Goal: Task Accomplishment & Management: Use online tool/utility

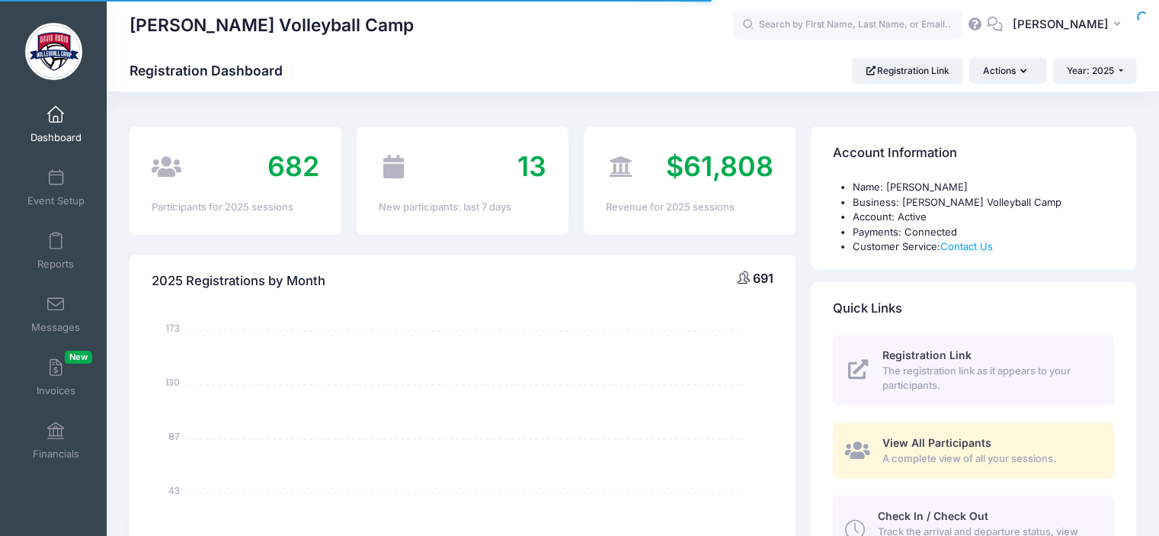
select select
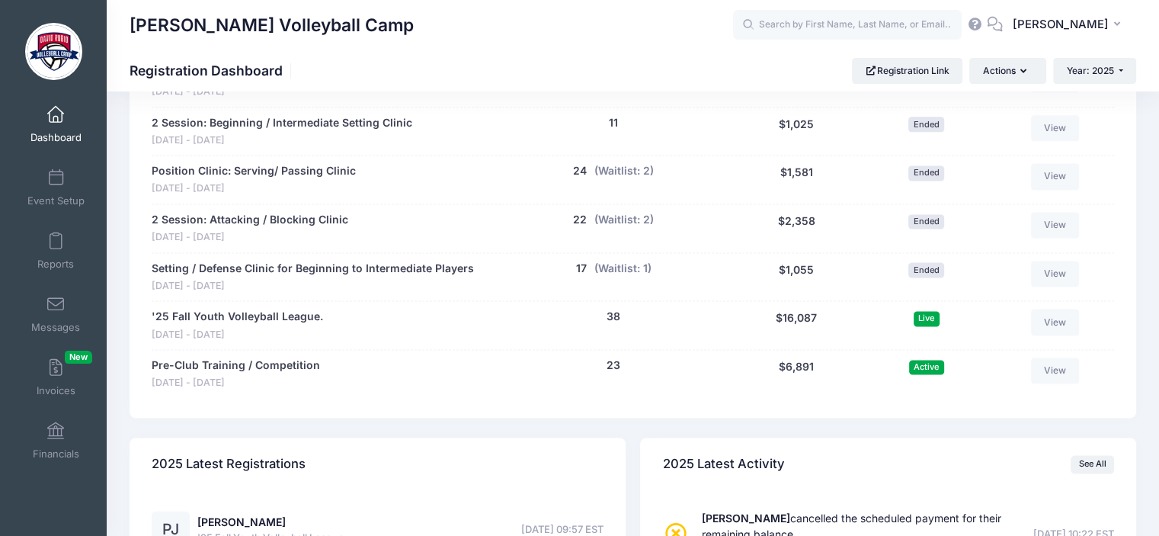
scroll to position [2087, 0]
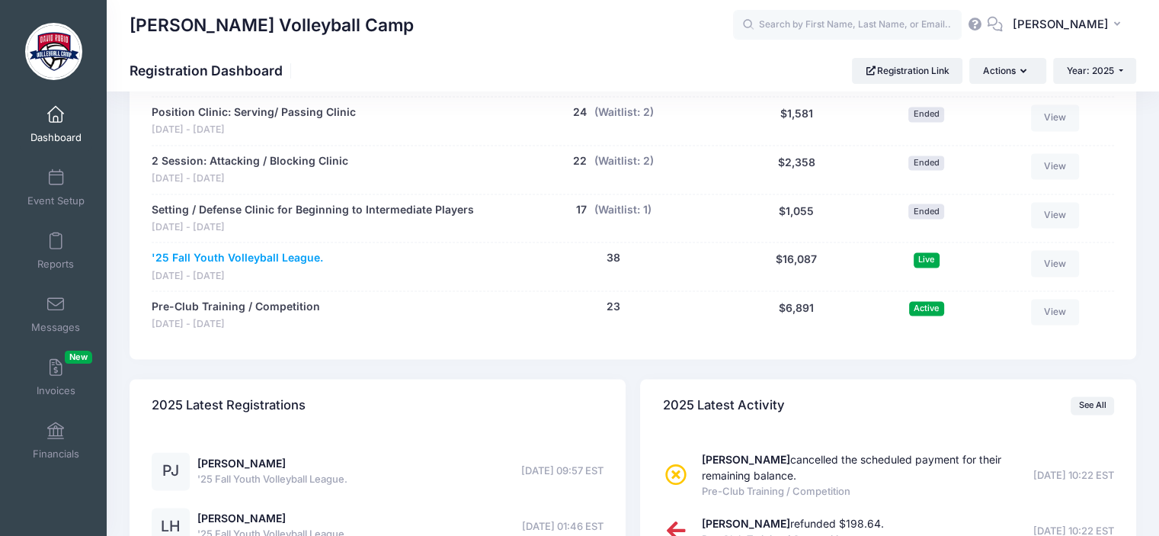
click at [295, 255] on link "'25 Fall Youth Volleyball League." at bounding box center [237, 258] width 171 height 16
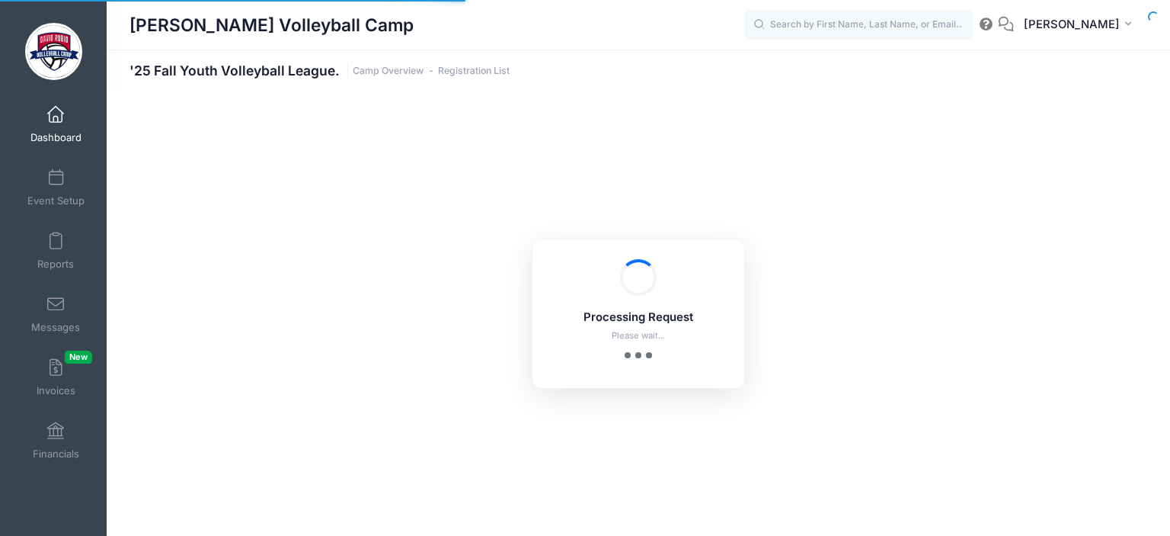
select select "10"
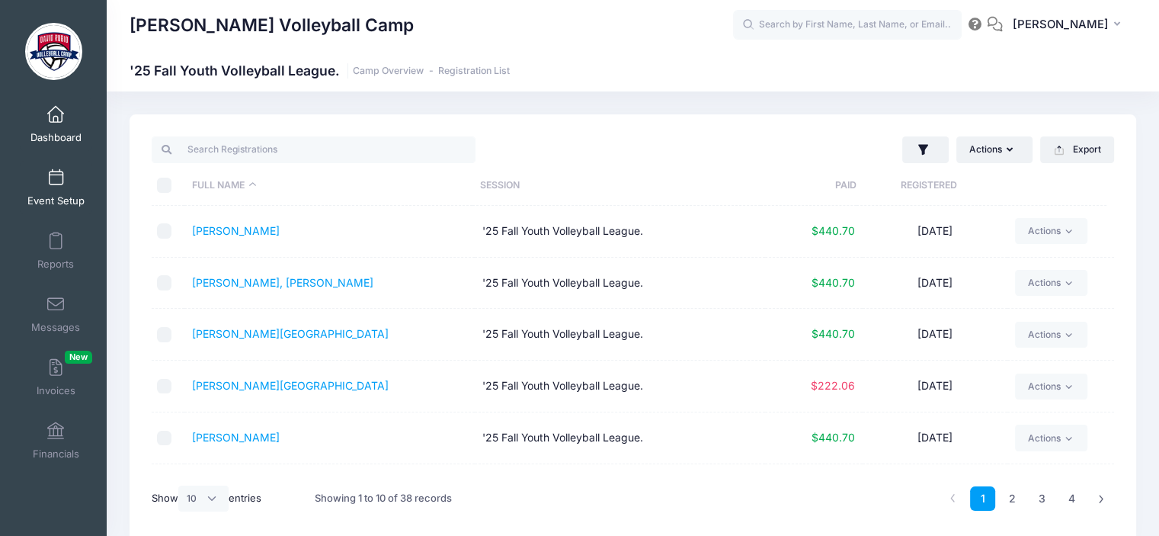
click at [56, 172] on span at bounding box center [56, 178] width 0 height 17
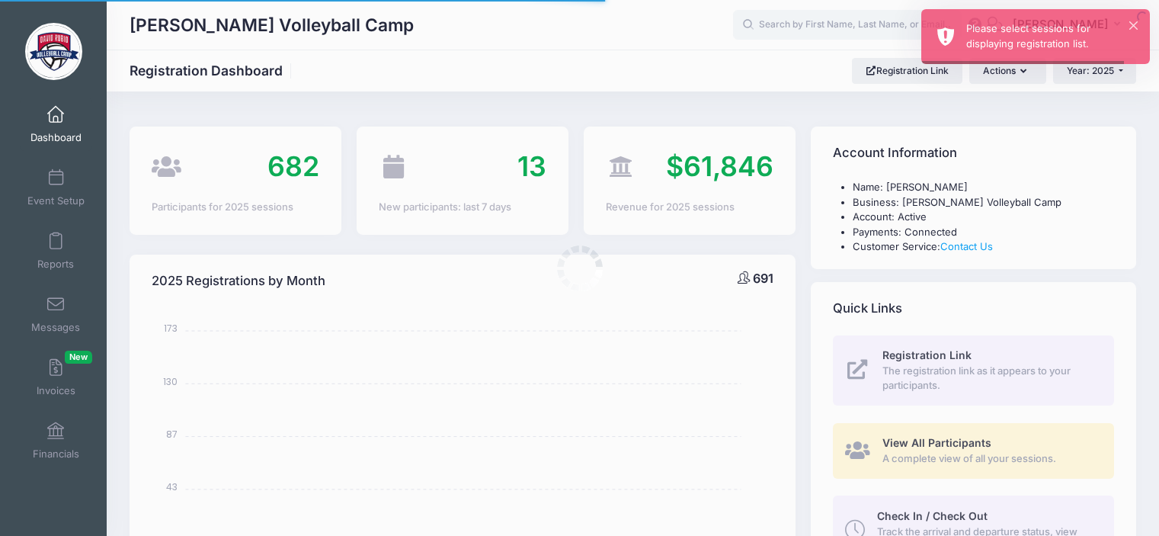
select select
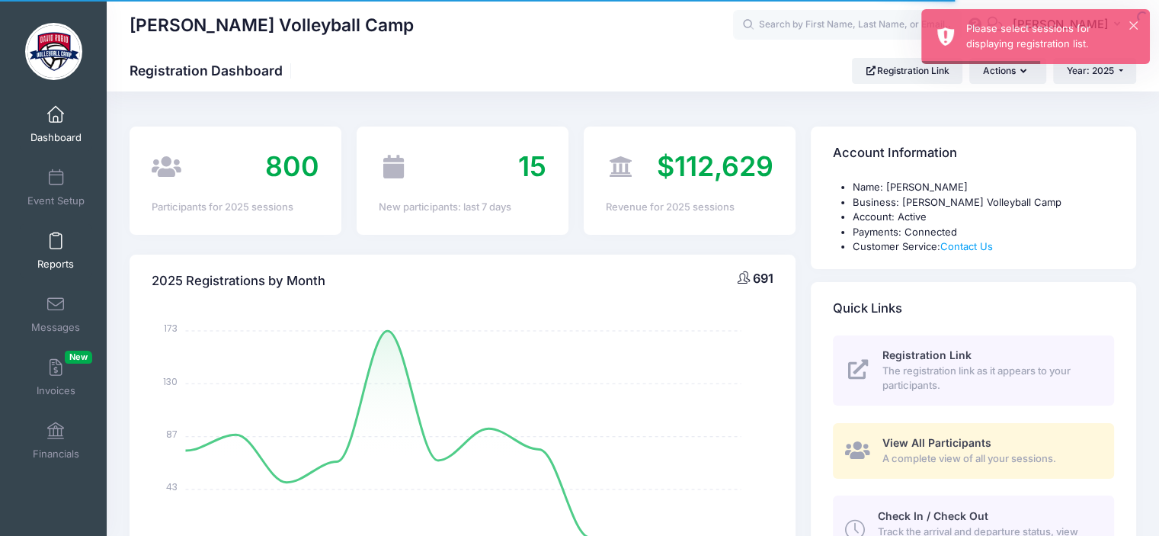
click at [56, 258] on span "Reports" at bounding box center [55, 264] width 37 height 13
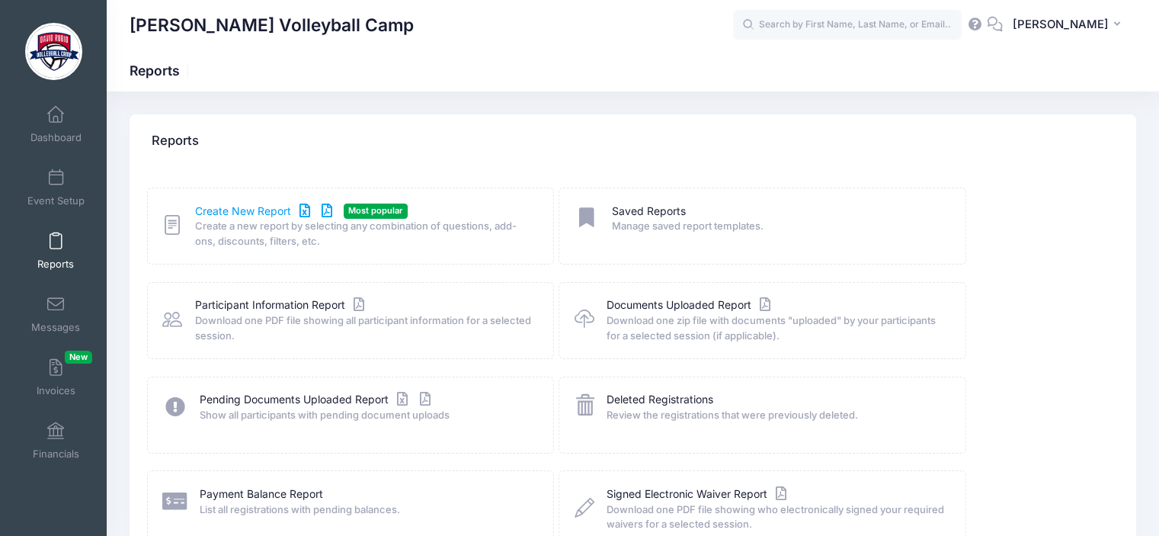
click at [264, 213] on link "Create New Report" at bounding box center [266, 211] width 142 height 16
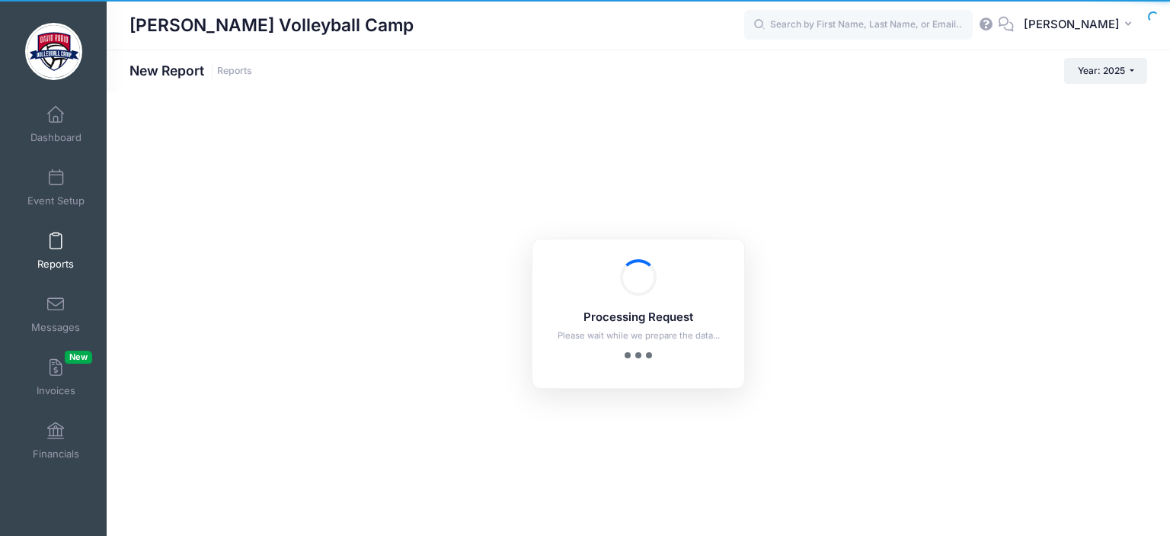
checkbox input "true"
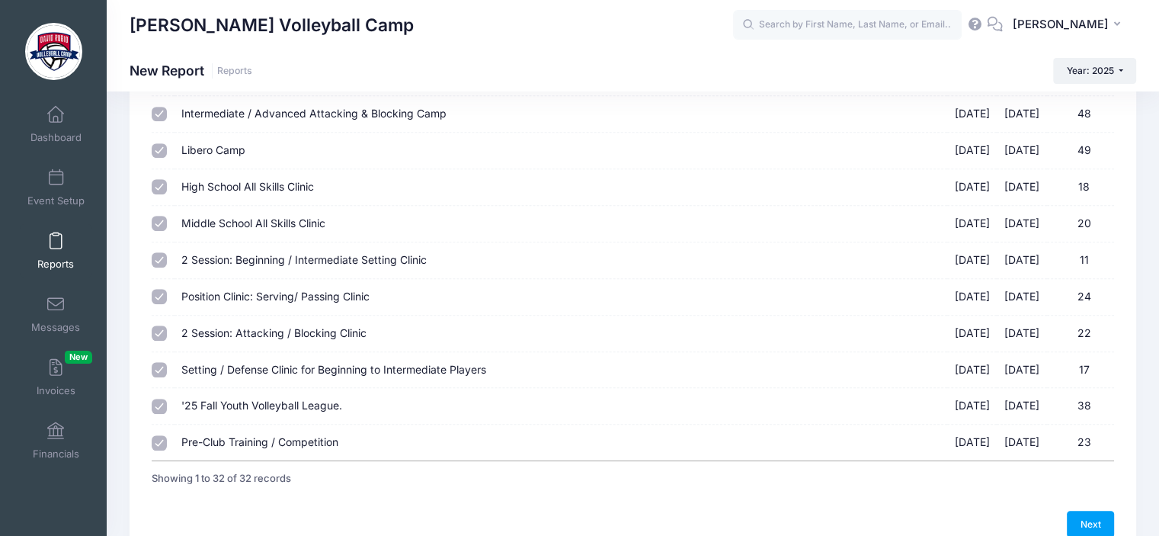
scroll to position [1006, 0]
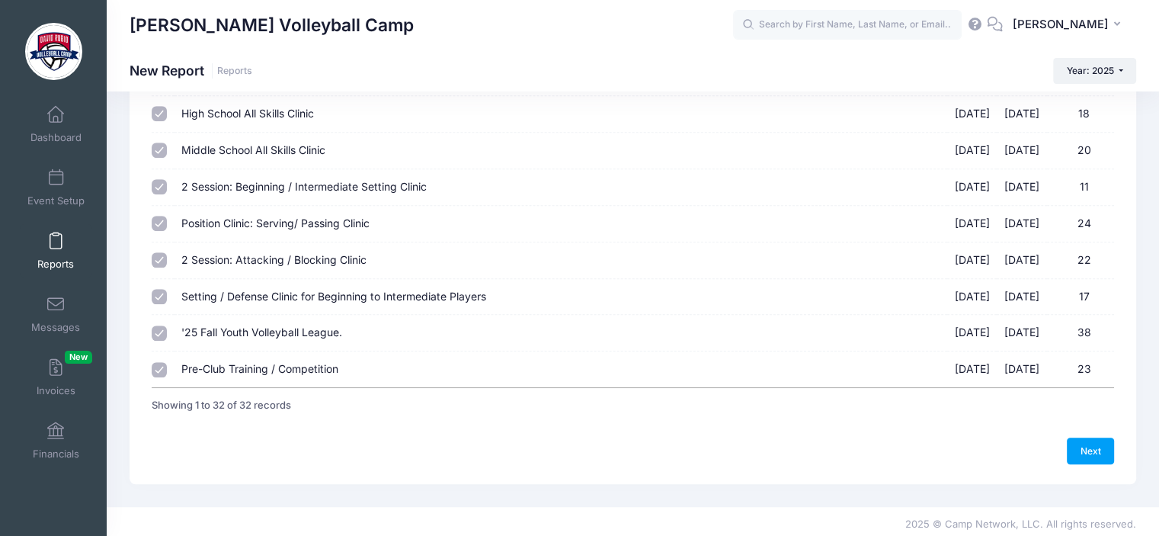
click at [250, 327] on span "'25 Fall Youth Volleyball League." at bounding box center [261, 331] width 161 height 13
click at [167, 327] on input "'25 Fall Youth Volleyball League. [DATE] - [DATE] 38" at bounding box center [159, 332] width 15 height 15
checkbox input "false"
click at [1106, 443] on link "Next" at bounding box center [1090, 450] width 47 height 26
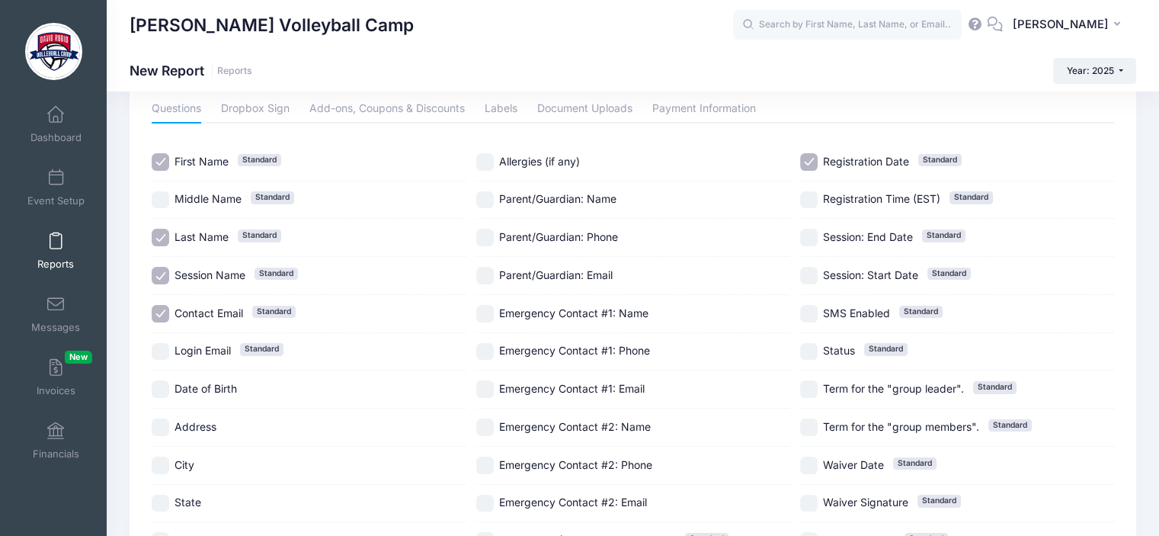
scroll to position [69, 0]
click at [158, 310] on input "Contact Email Standard" at bounding box center [161, 313] width 18 height 18
checkbox input "false"
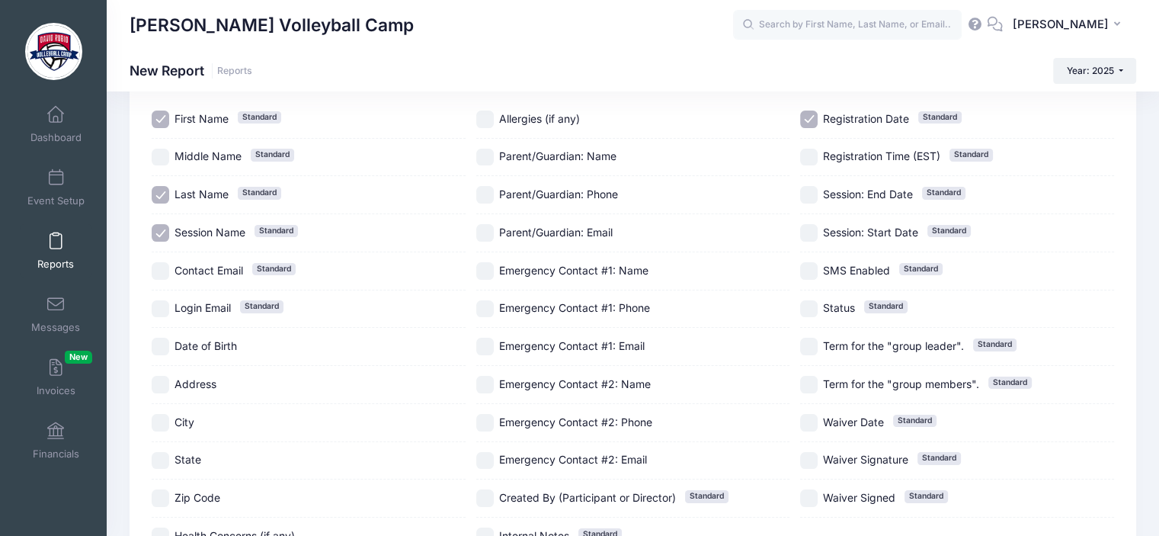
scroll to position [107, 0]
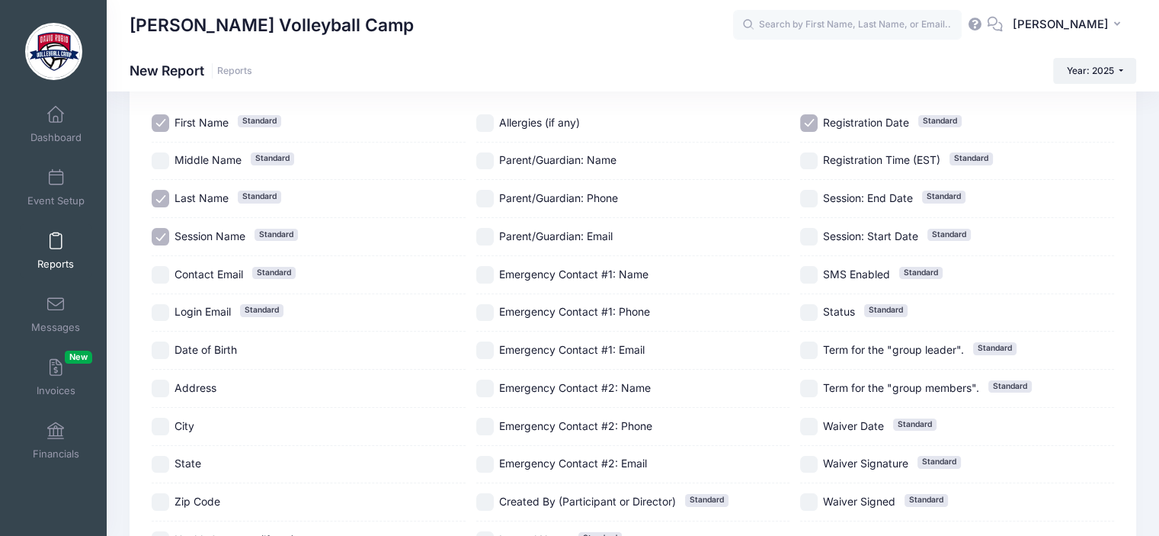
click at [814, 119] on input "Registration Date Standard" at bounding box center [809, 123] width 18 height 18
checkbox input "false"
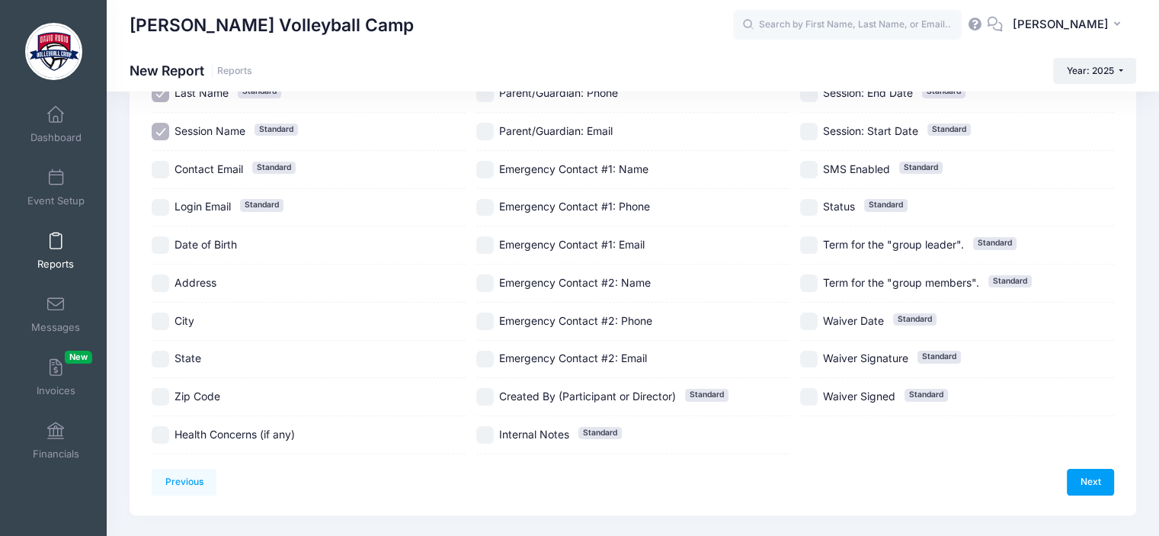
scroll to position [220, 0]
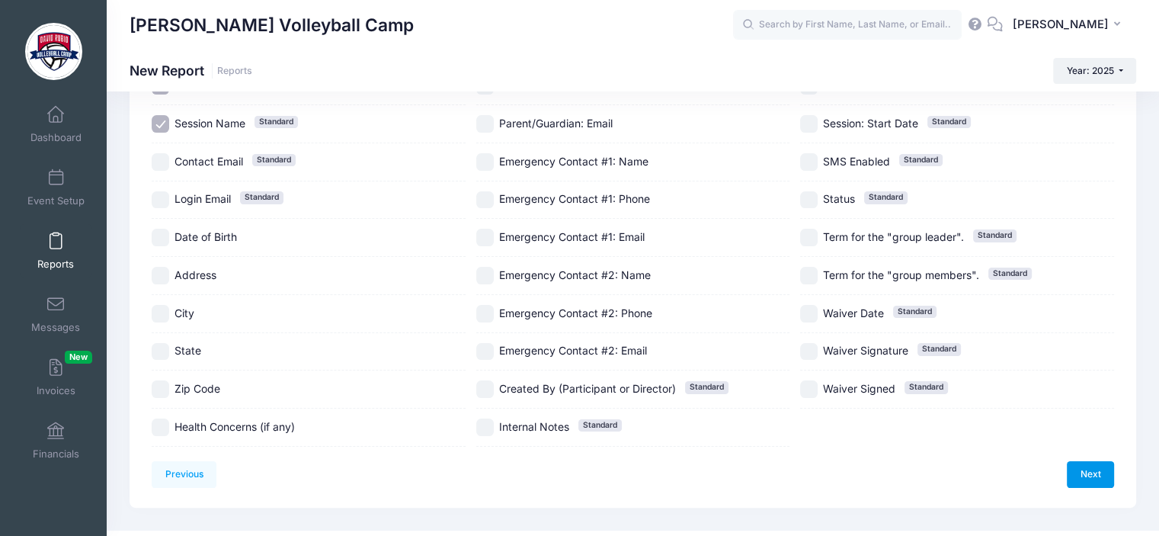
click at [1084, 467] on link "Next" at bounding box center [1090, 474] width 47 height 26
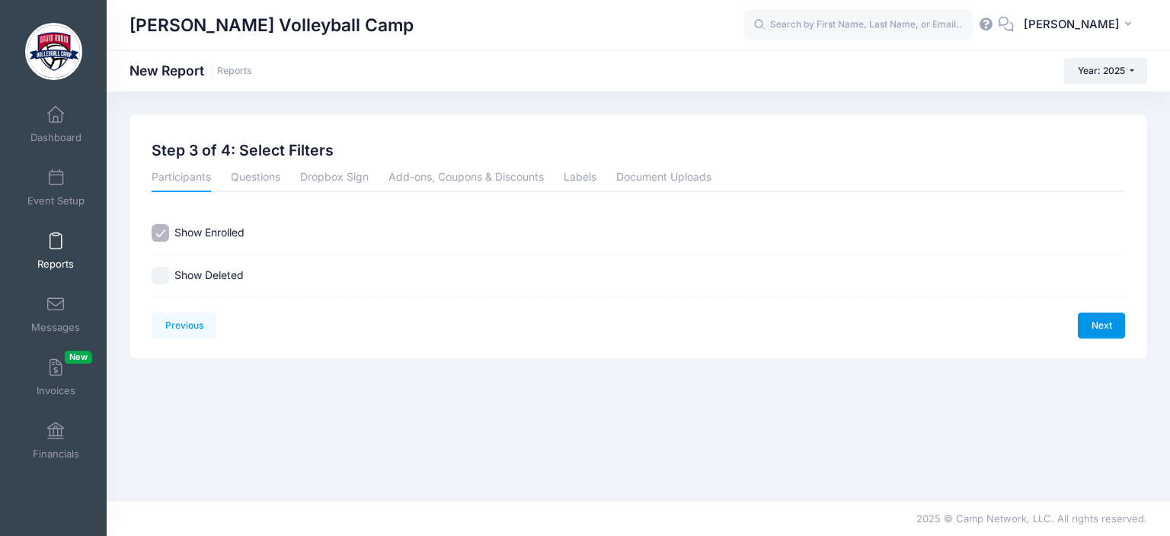
click at [1103, 330] on link "Next" at bounding box center [1101, 325] width 47 height 26
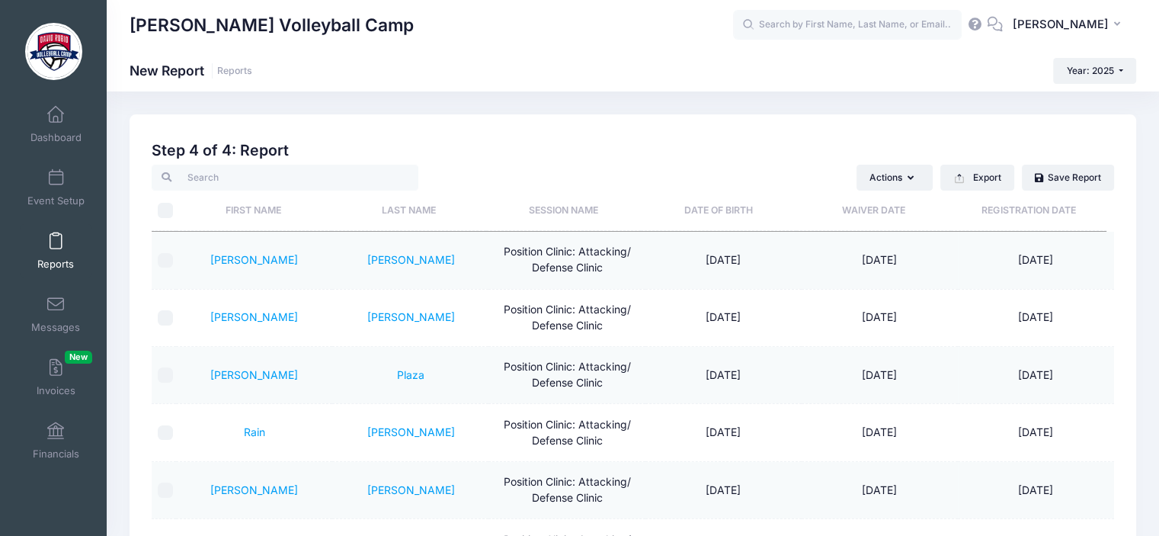
click at [402, 214] on th "Last Name" at bounding box center [408, 211] width 155 height 40
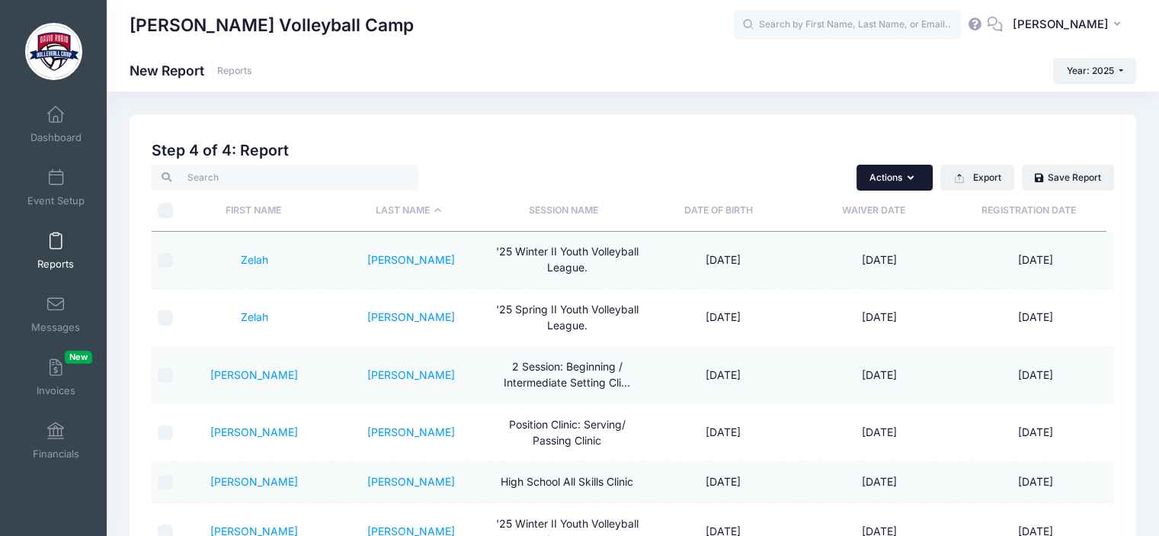
click at [914, 181] on button "Actions" at bounding box center [894, 178] width 76 height 26
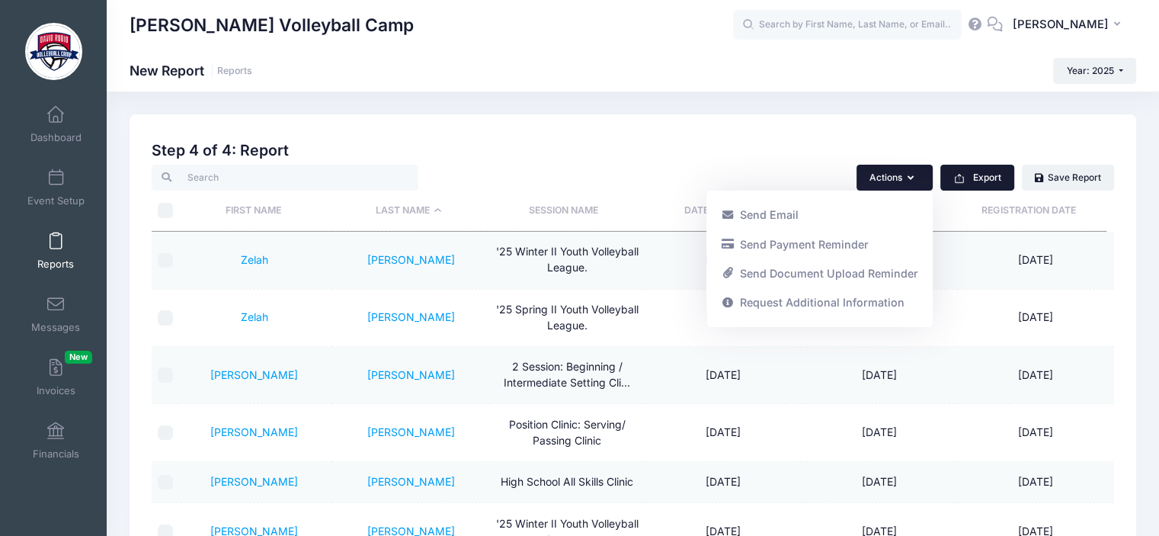
click at [994, 178] on button "Export" at bounding box center [977, 178] width 74 height 26
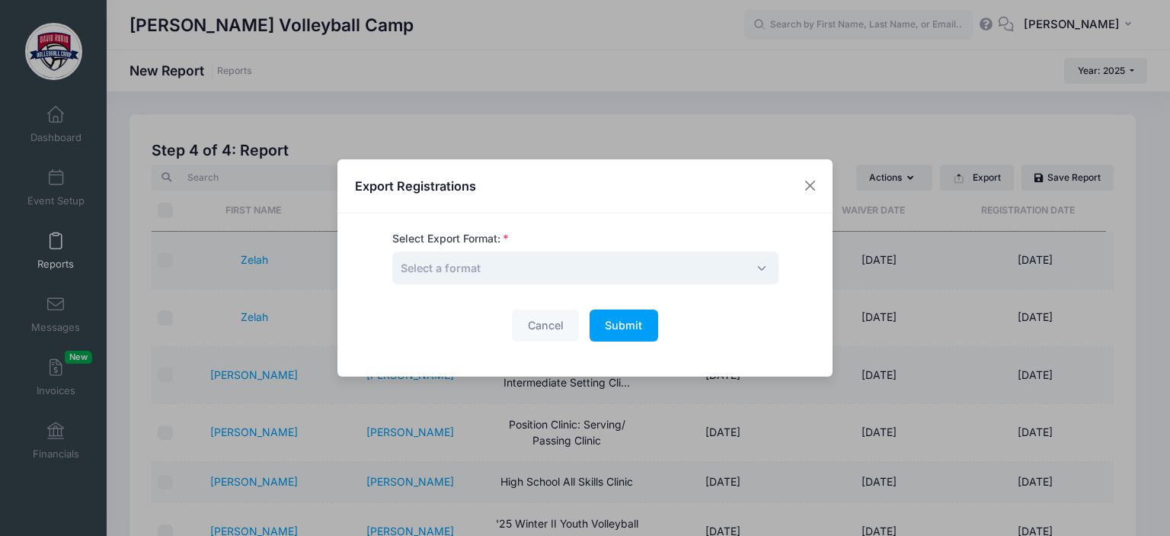
click at [751, 265] on span "Select a format" at bounding box center [585, 267] width 386 height 33
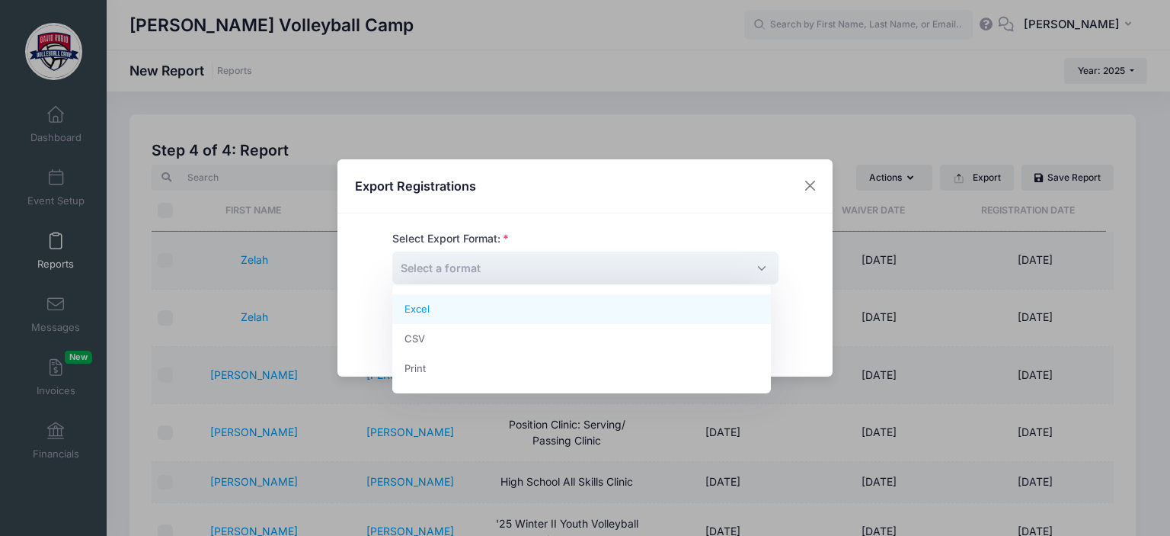
select select "excel"
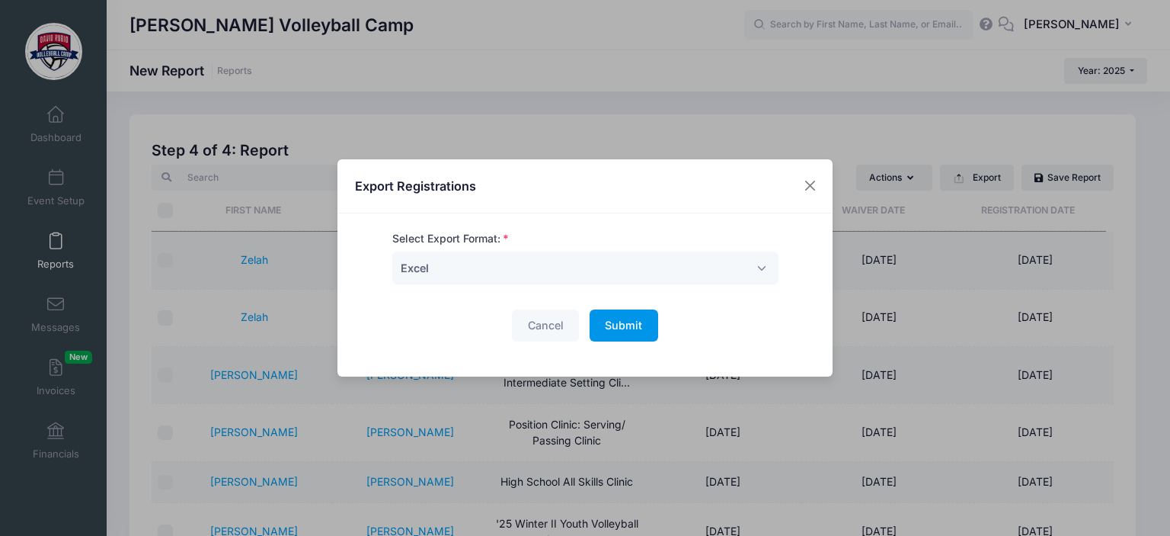
click at [617, 322] on span "Submit" at bounding box center [623, 325] width 37 height 13
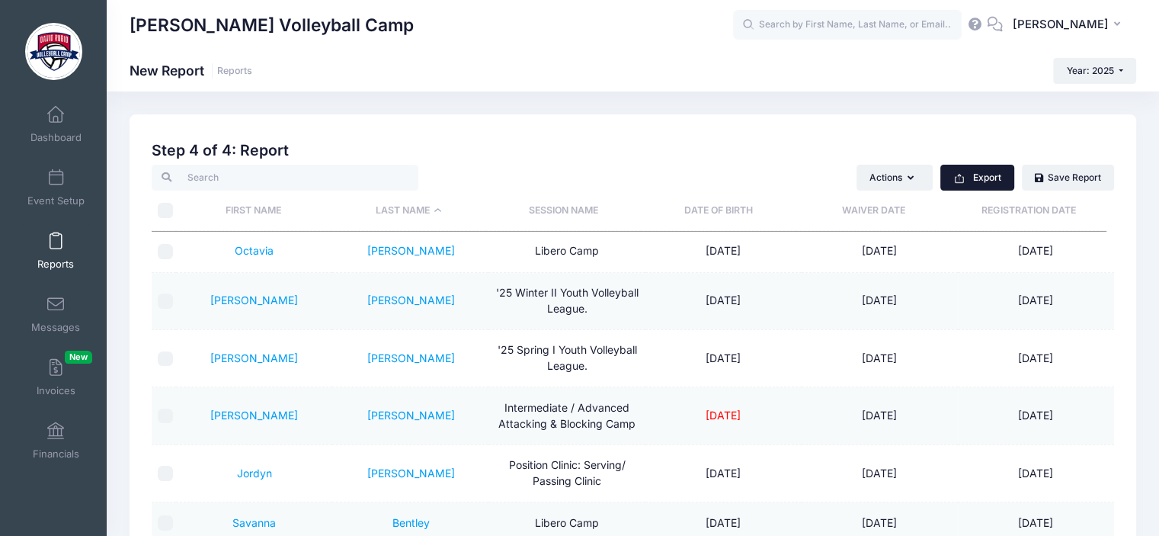
scroll to position [2288, 0]
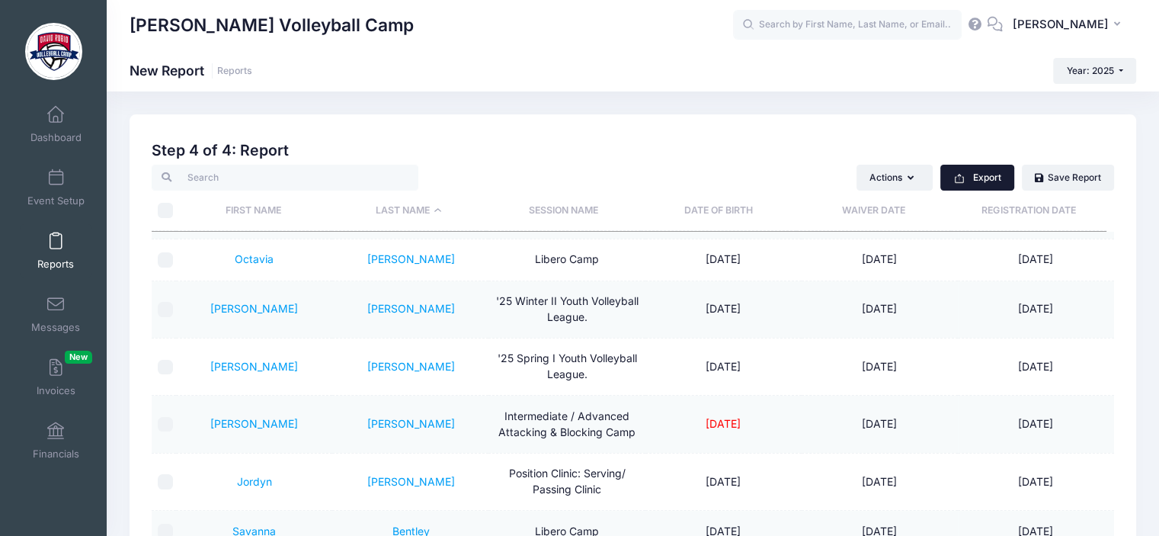
scroll to position [247, 0]
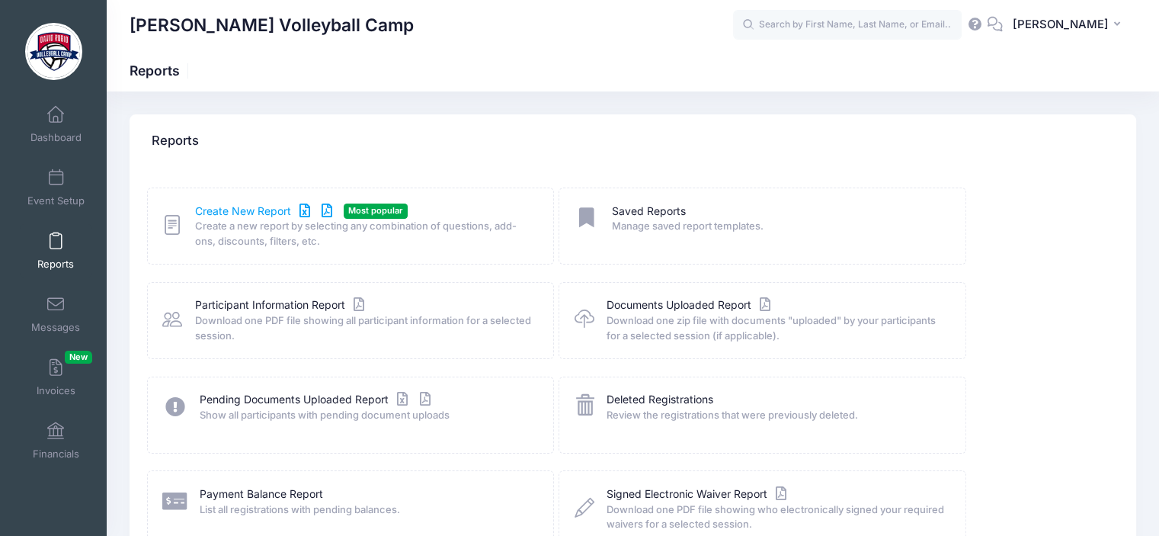
click at [256, 211] on link "Create New Report" at bounding box center [266, 211] width 142 height 16
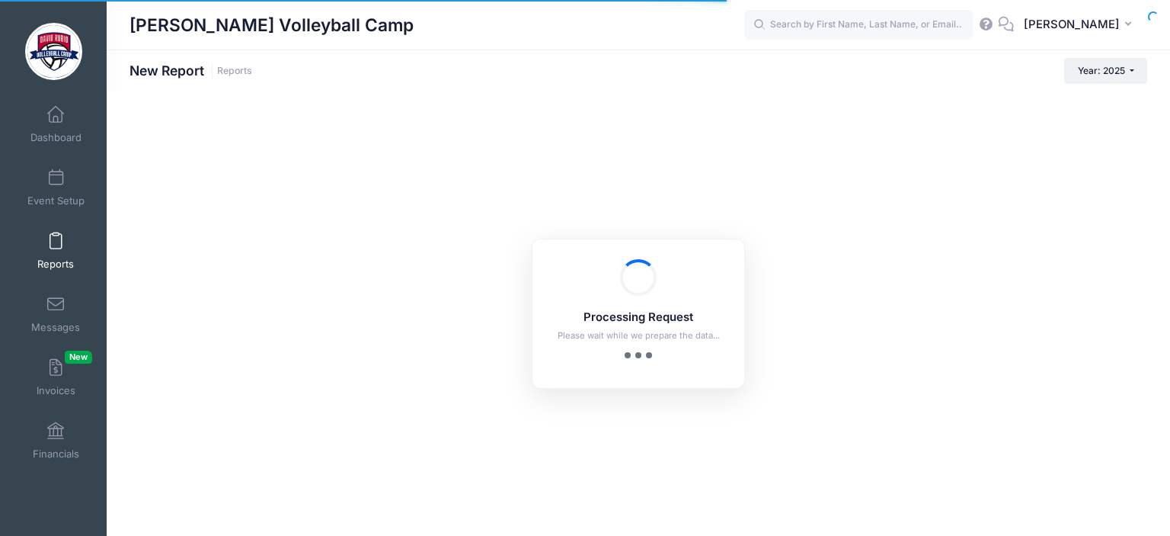
checkbox input "true"
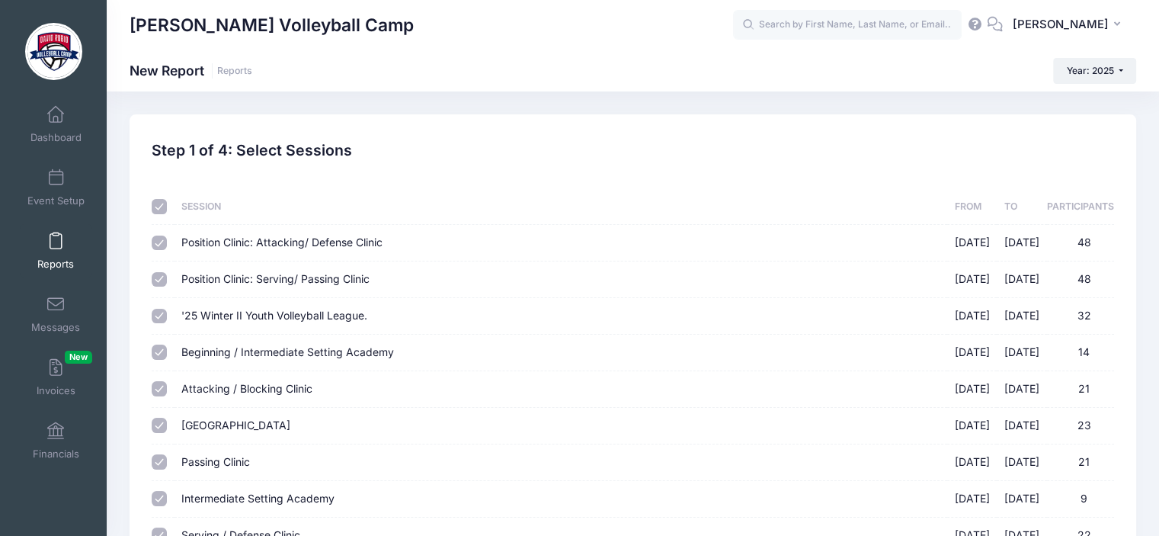
drag, startPoint x: 264, startPoint y: 280, endPoint x: 155, endPoint y: 199, distance: 135.5
click at [155, 199] on th at bounding box center [163, 207] width 22 height 36
click at [155, 199] on input "checkbox" at bounding box center [159, 206] width 15 height 15
checkbox input "false"
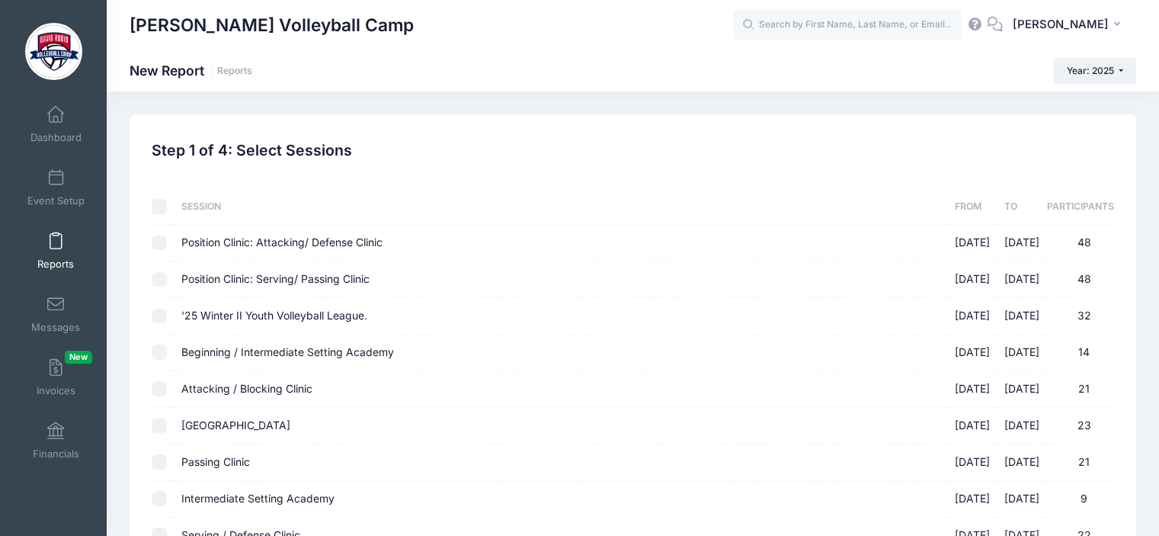
checkbox input "false"
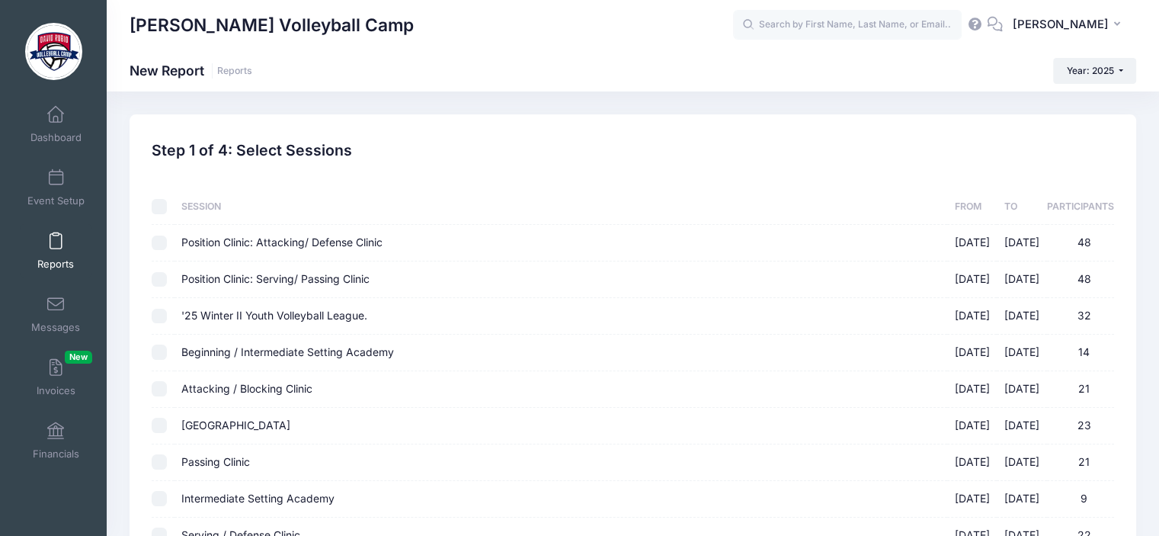
checkbox input "false"
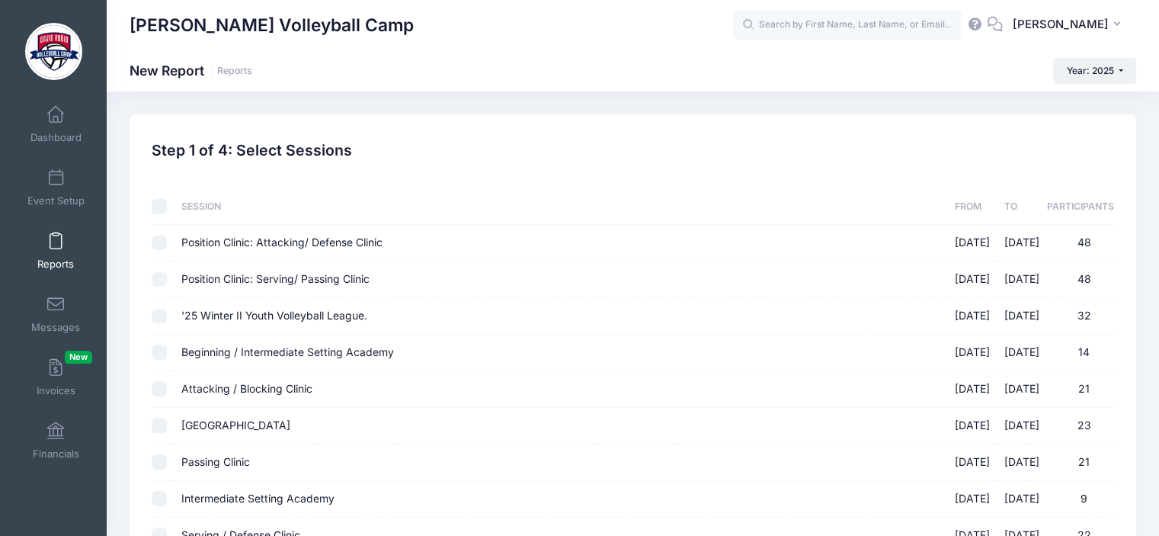
checkbox input "false"
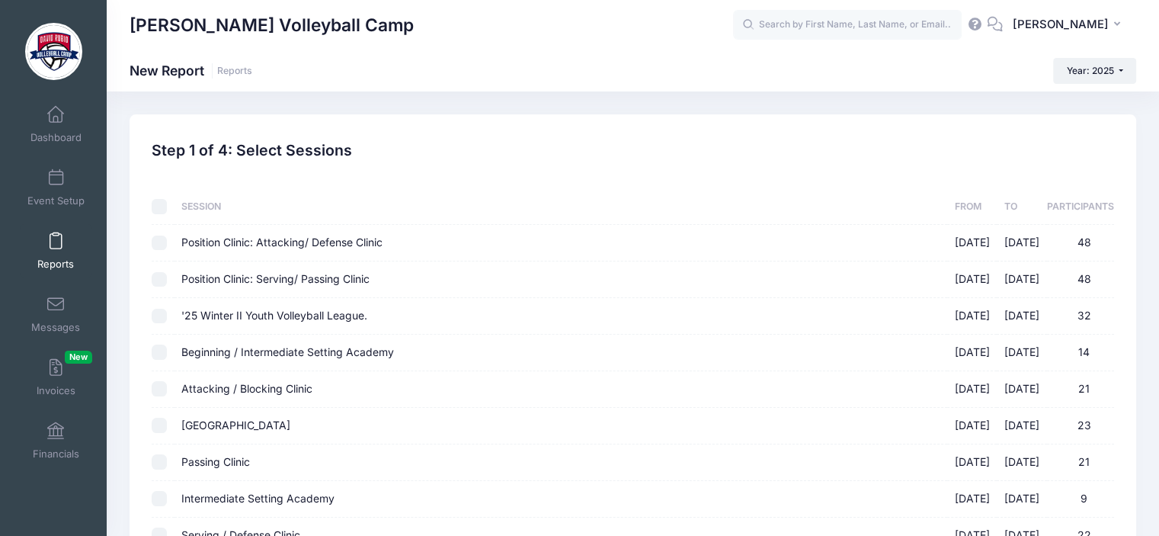
checkbox input "false"
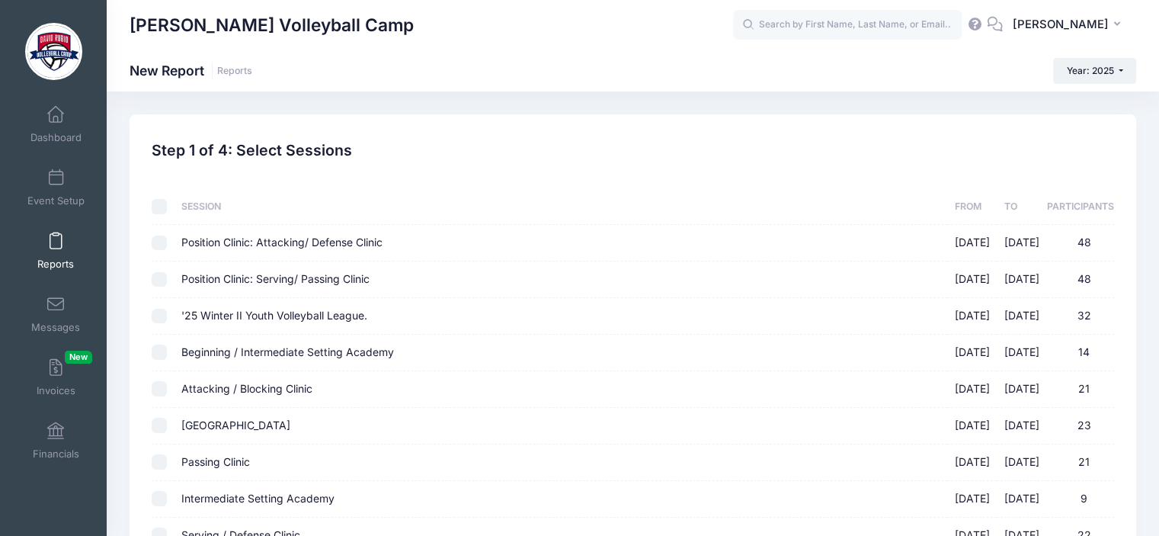
checkbox input "false"
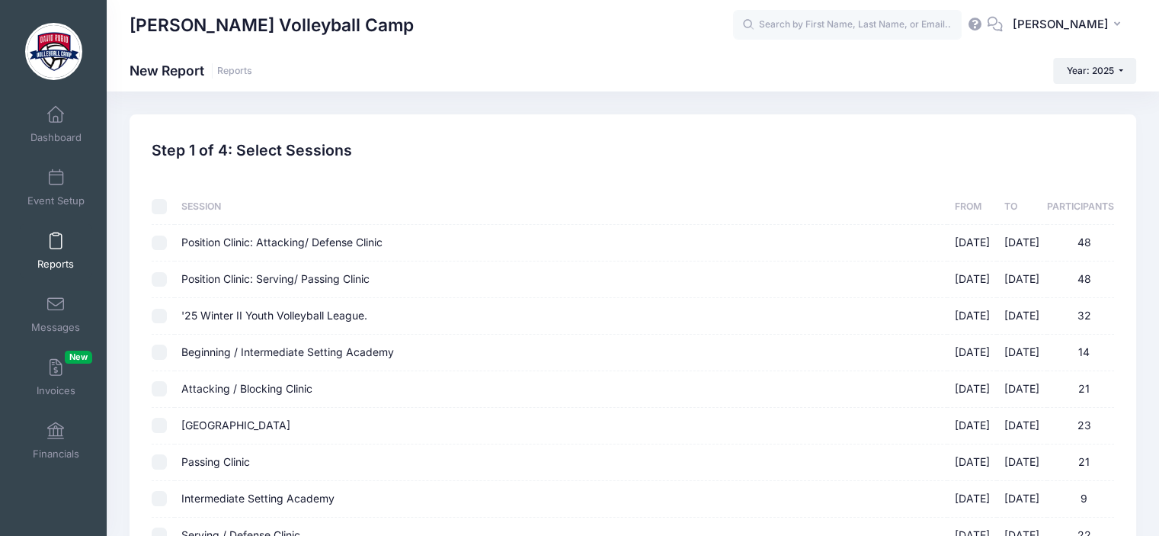
checkbox input "false"
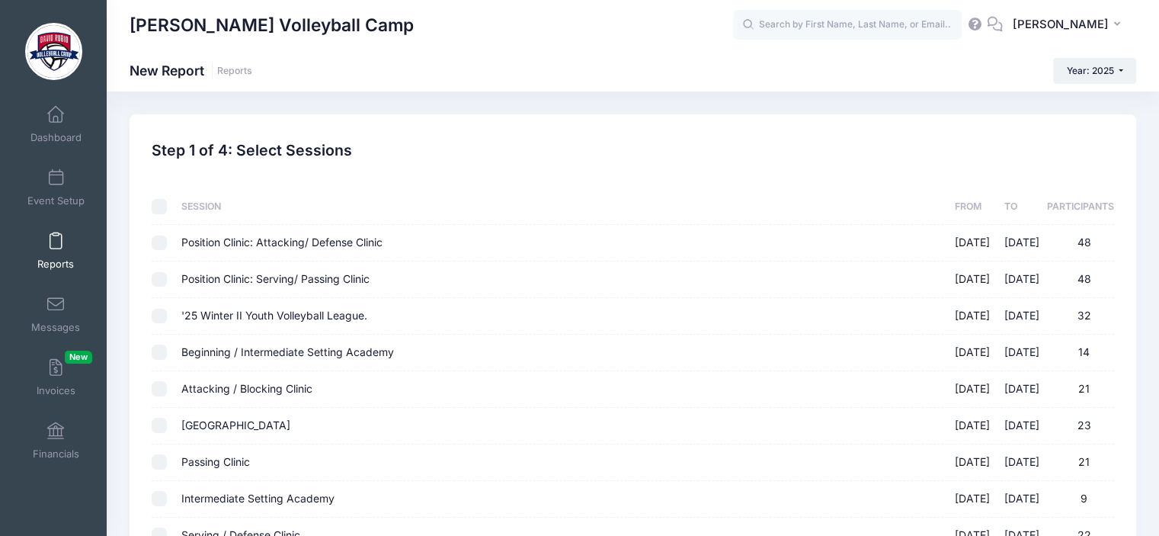
checkbox input "false"
drag, startPoint x: 155, startPoint y: 199, endPoint x: 352, endPoint y: 315, distance: 228.6
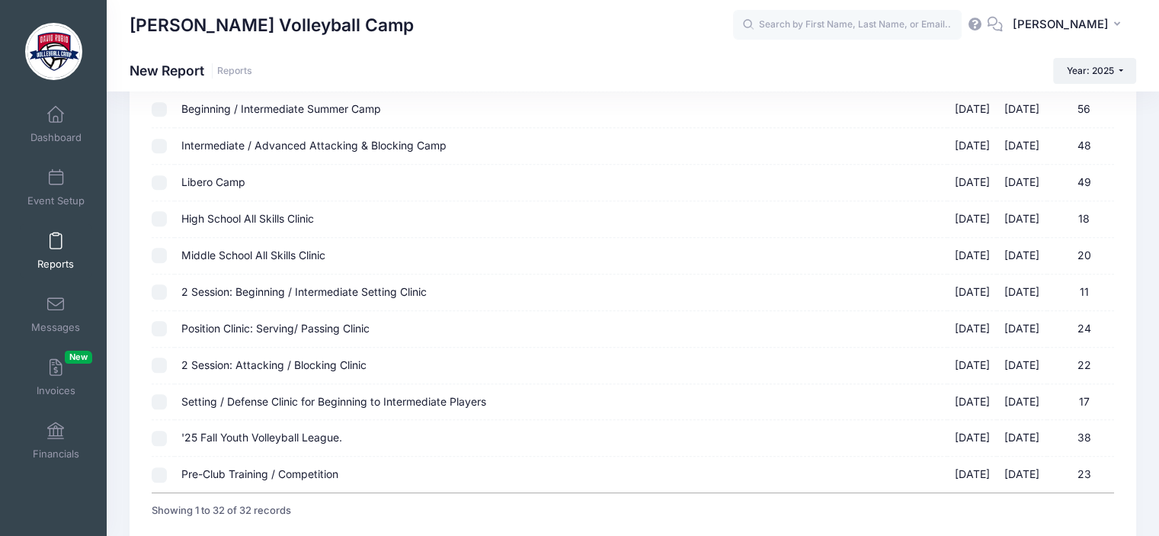
scroll to position [1006, 0]
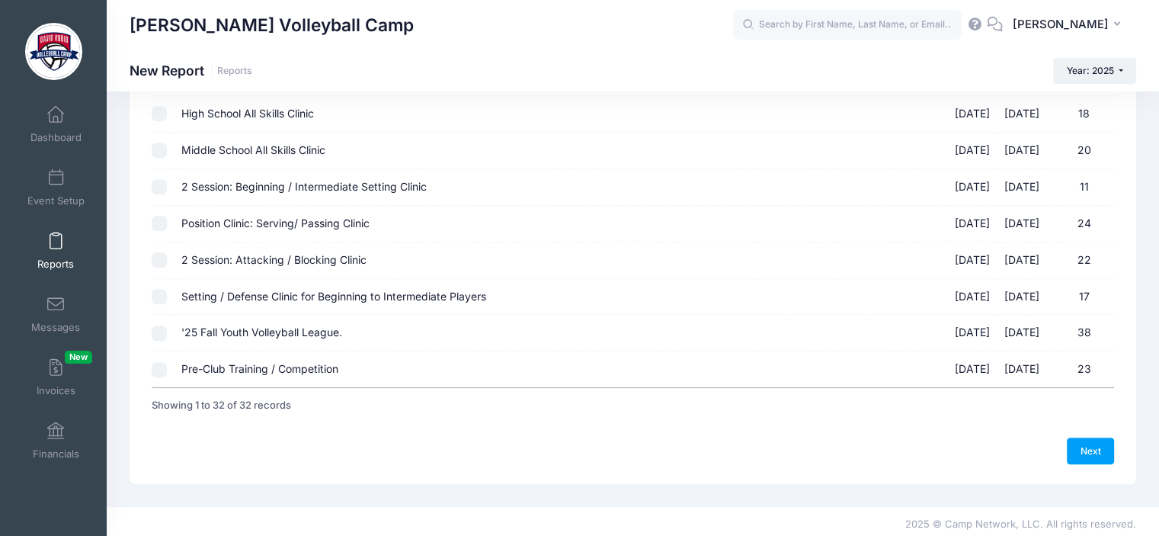
click at [153, 328] on input "'25 Fall Youth Volleyball League. [DATE] - [DATE] 38" at bounding box center [159, 332] width 15 height 15
checkbox input "true"
click at [1084, 439] on link "Next" at bounding box center [1090, 450] width 47 height 26
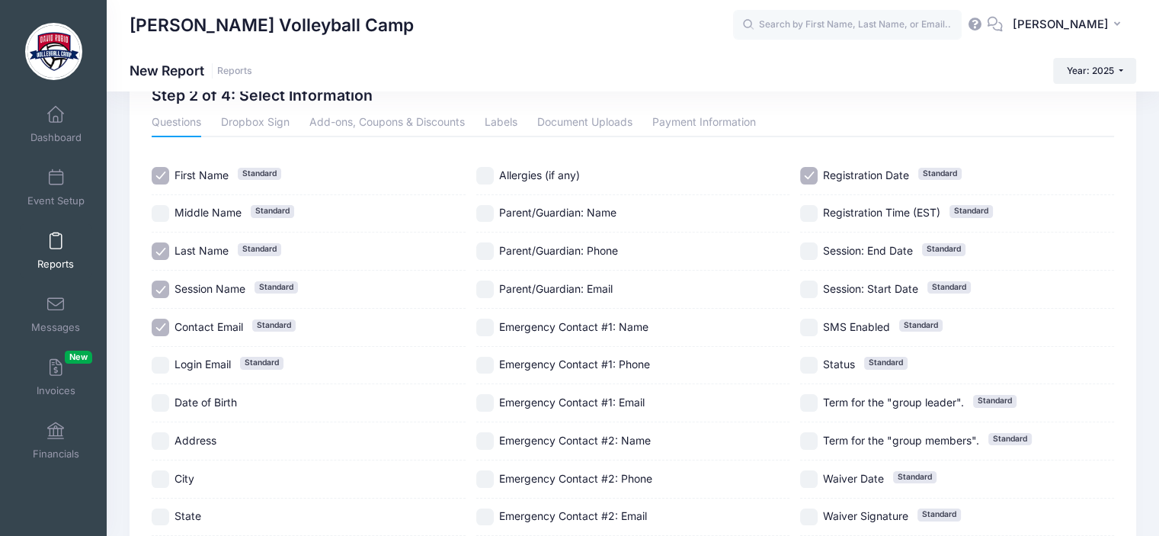
scroll to position [56, 0]
click at [158, 321] on input "Contact Email Standard" at bounding box center [161, 326] width 18 height 18
checkbox input "false"
click at [812, 175] on input "Registration Date Standard" at bounding box center [809, 174] width 18 height 18
checkbox input "false"
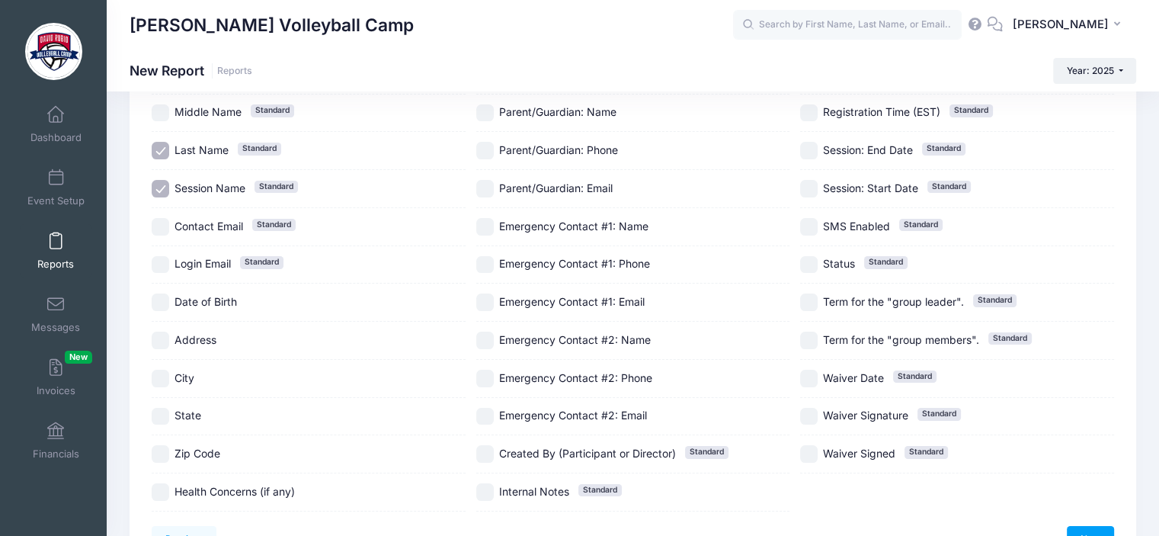
scroll to position [206, 0]
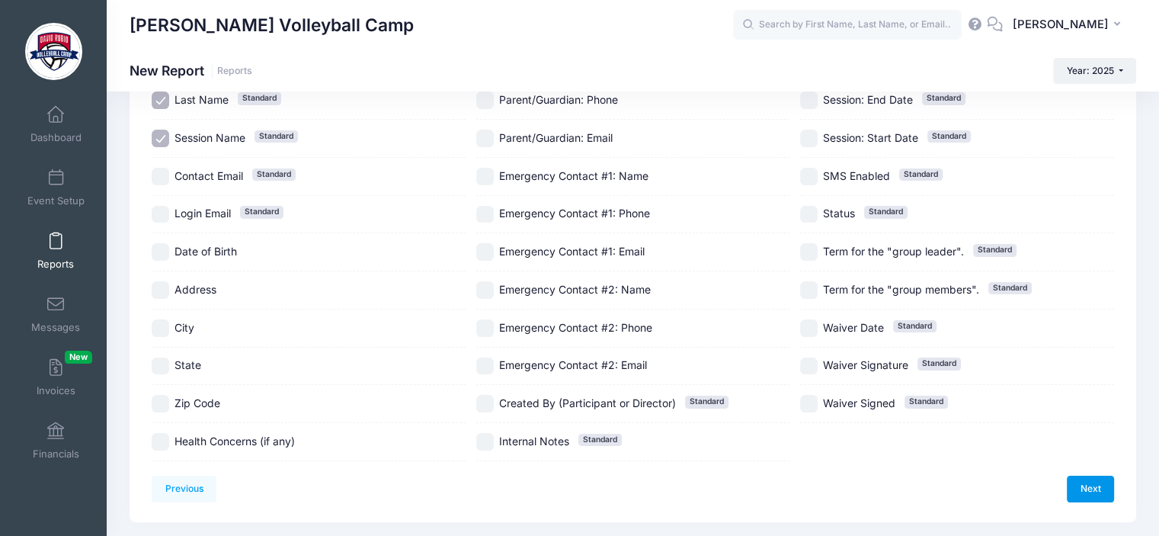
click at [1089, 488] on link "Next" at bounding box center [1090, 488] width 47 height 26
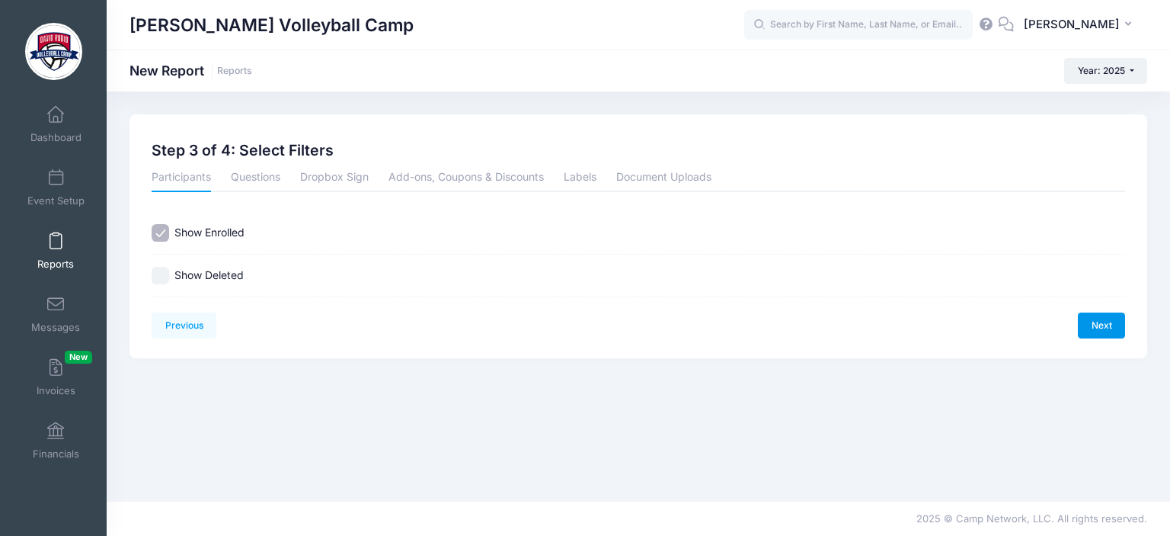
click at [1093, 319] on link "Next" at bounding box center [1101, 325] width 47 height 26
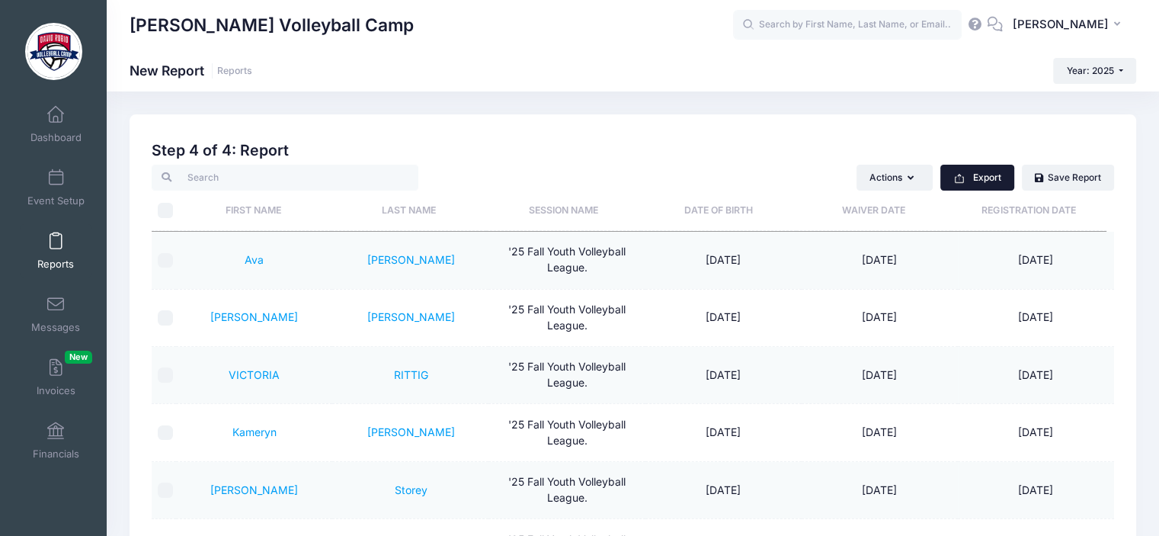
click at [965, 174] on button "Export" at bounding box center [977, 178] width 74 height 26
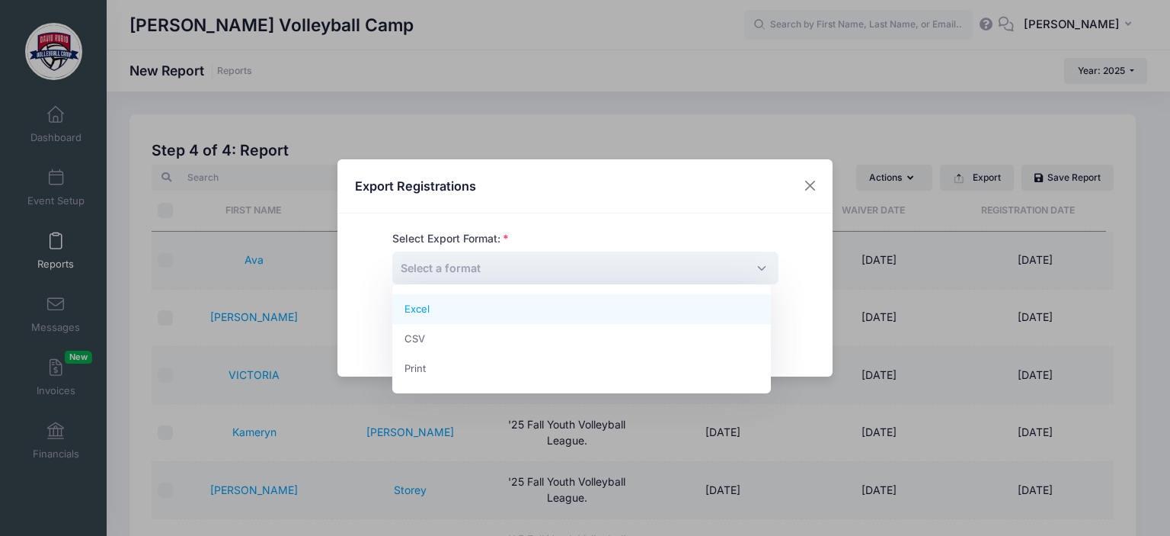
click at [754, 265] on span "Select a format" at bounding box center [585, 267] width 386 height 33
select select "excel"
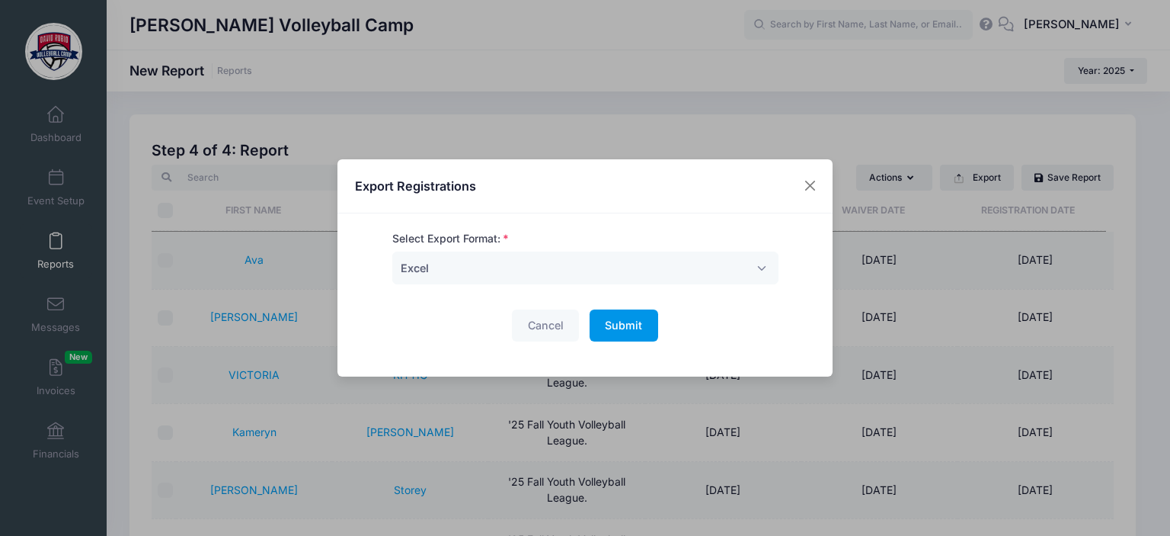
click at [615, 329] on span "Submit" at bounding box center [623, 325] width 37 height 13
